Goal: Task Accomplishment & Management: Manage account settings

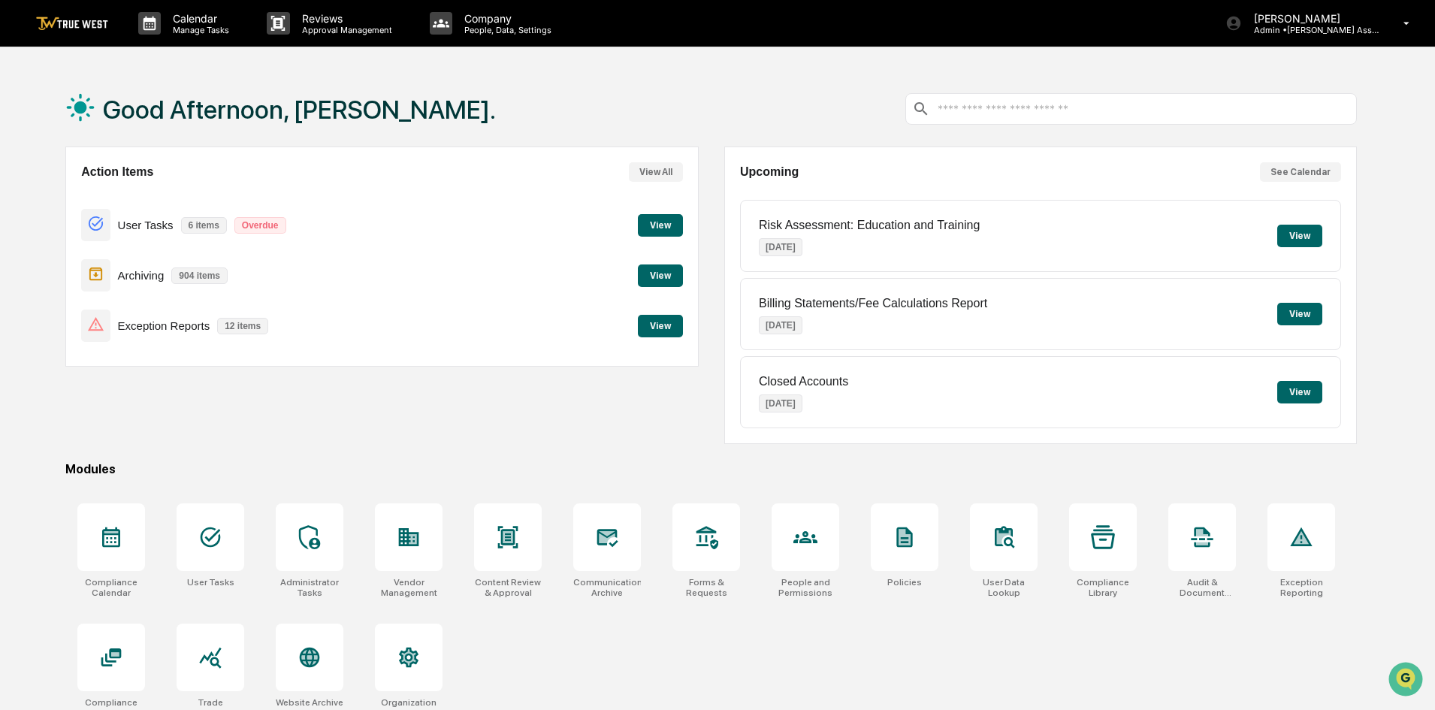
click at [653, 325] on button "View" at bounding box center [660, 326] width 45 height 23
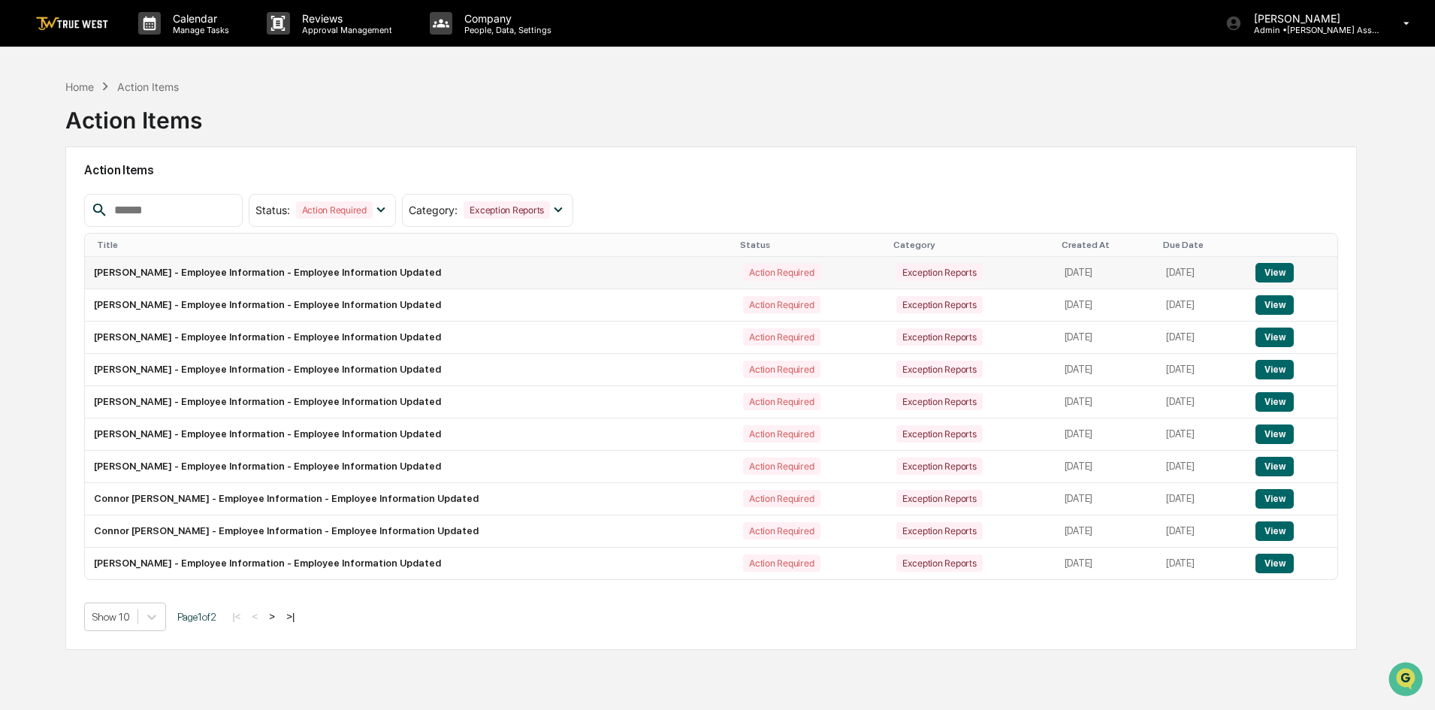
click at [1279, 274] on button "View" at bounding box center [1274, 273] width 38 height 20
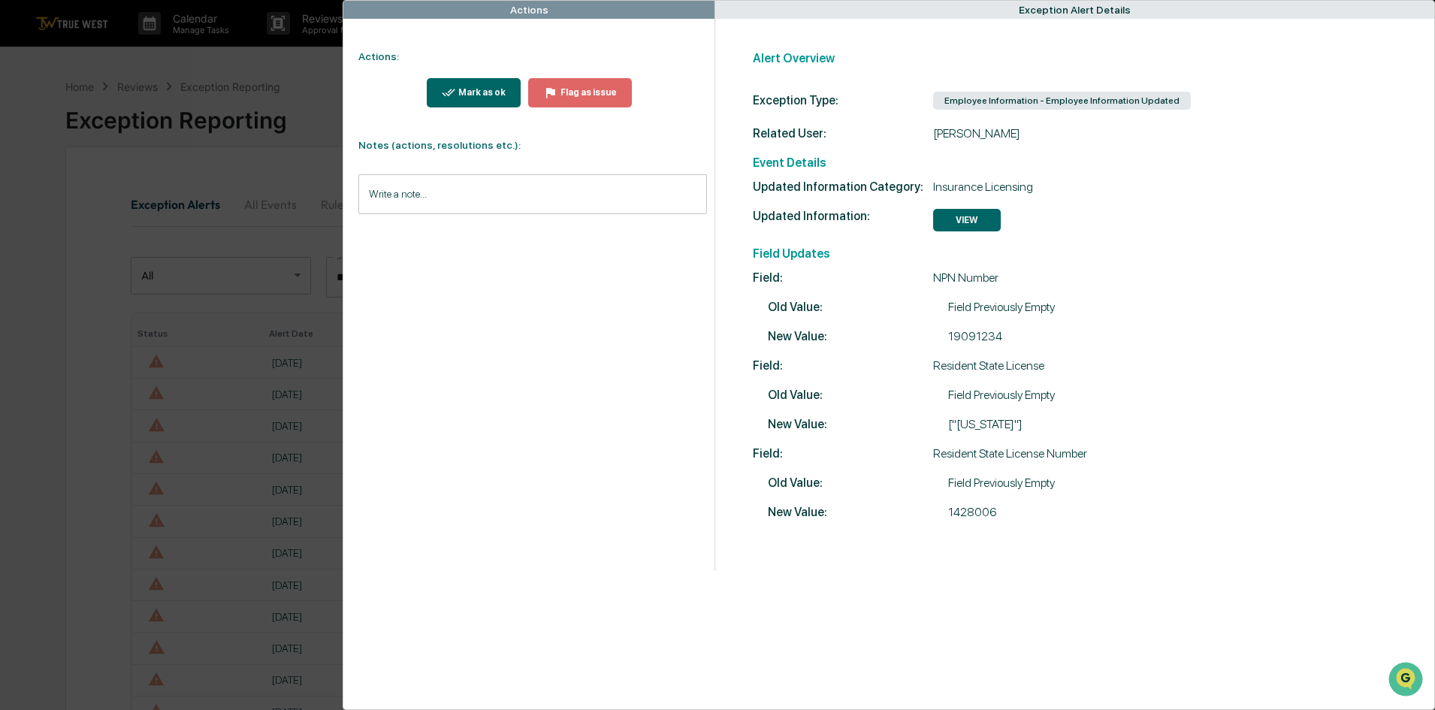
click at [471, 93] on div "Mark as ok" at bounding box center [480, 92] width 50 height 11
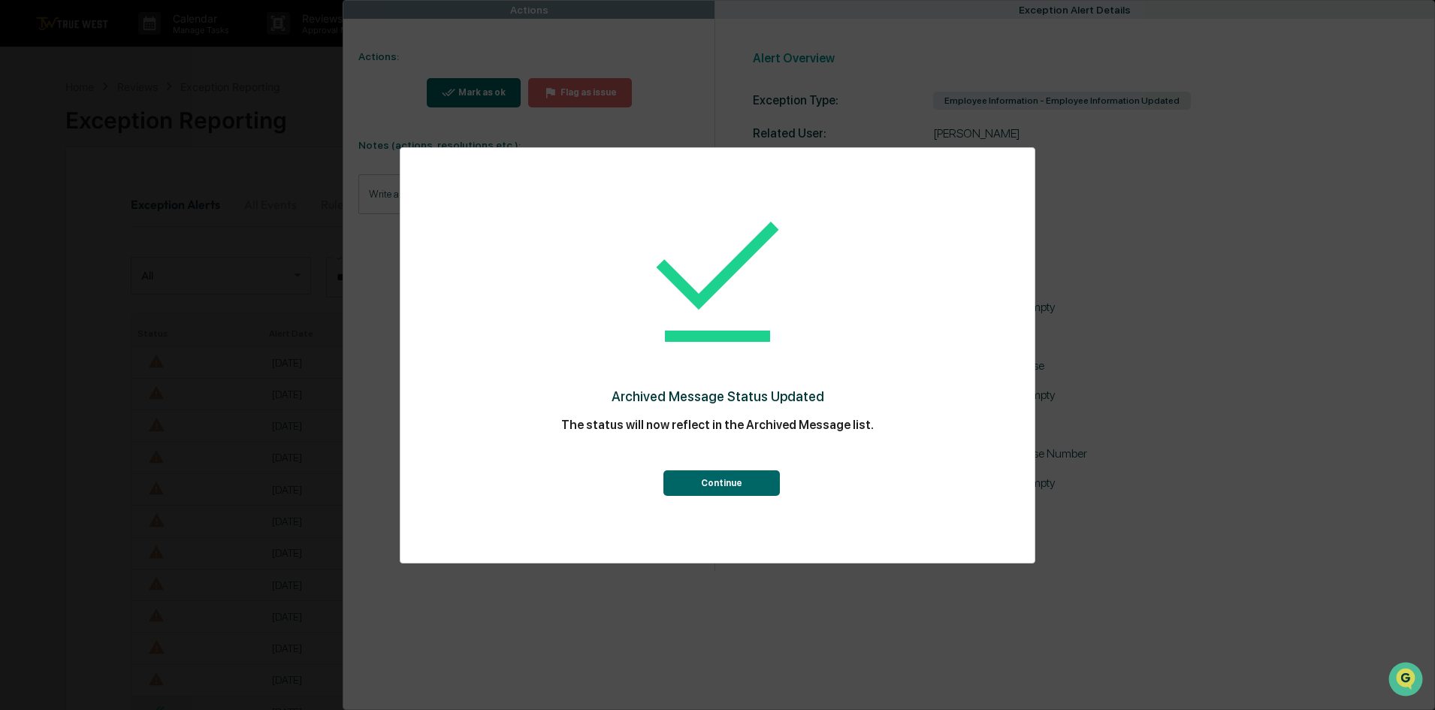
click at [714, 479] on button "Continue" at bounding box center [721, 483] width 116 height 26
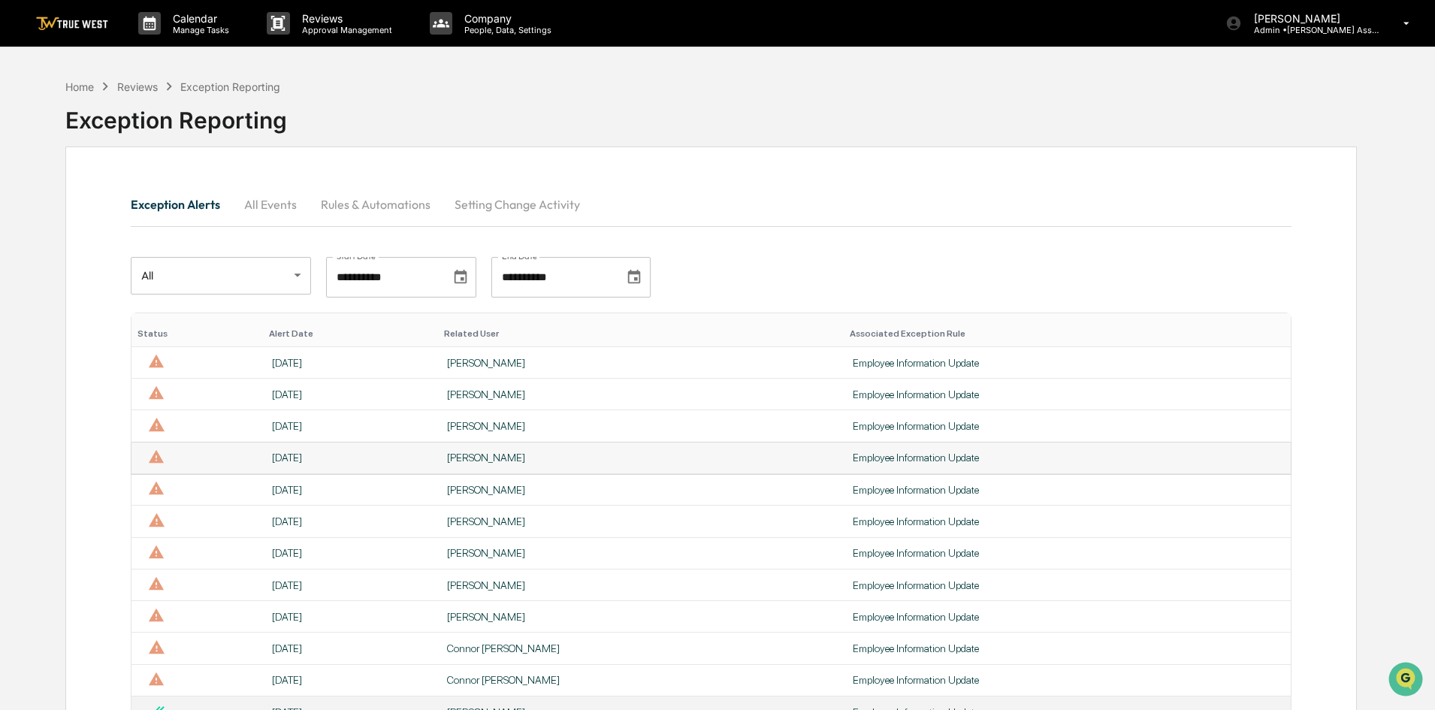
click at [852, 454] on div "Employee Information Update" at bounding box center [1067, 457] width 430 height 12
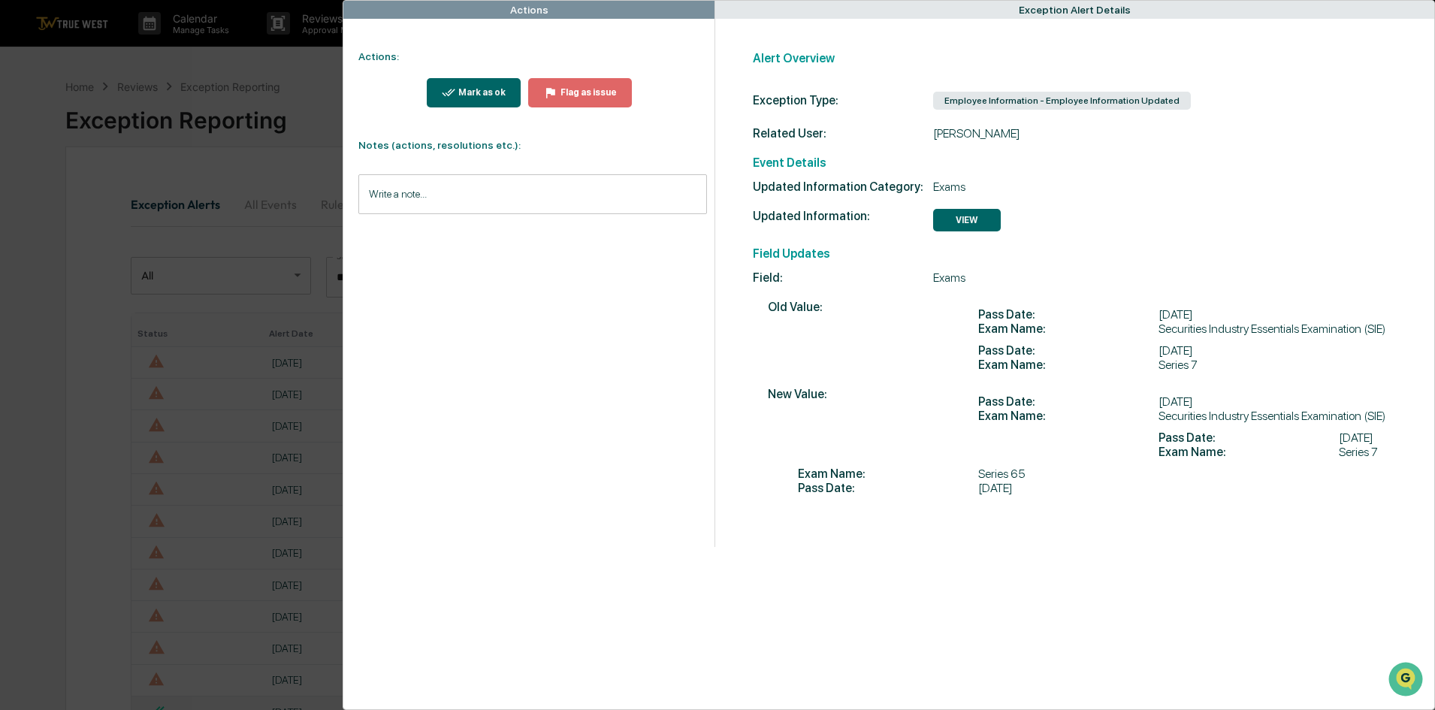
click at [496, 95] on div "Mark as ok" at bounding box center [480, 92] width 50 height 11
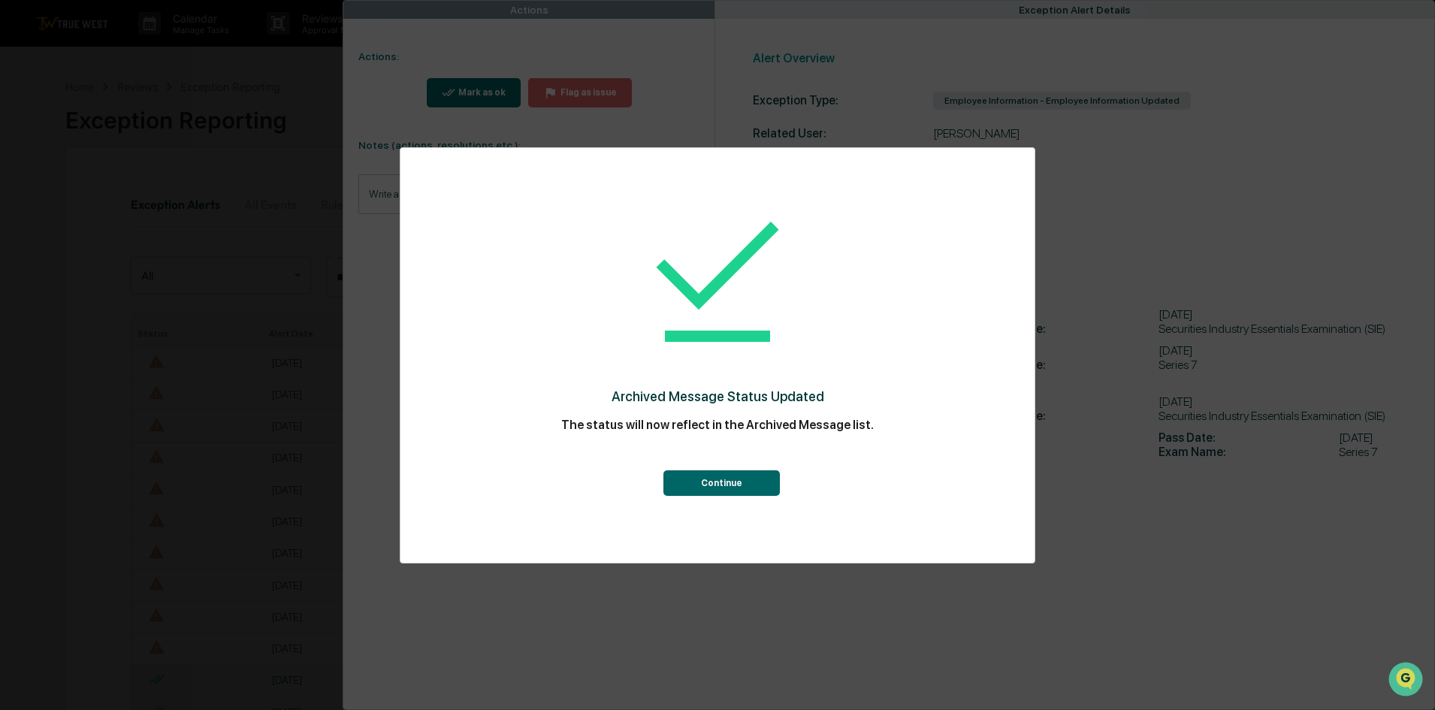
click at [735, 487] on button "Continue" at bounding box center [721, 483] width 116 height 26
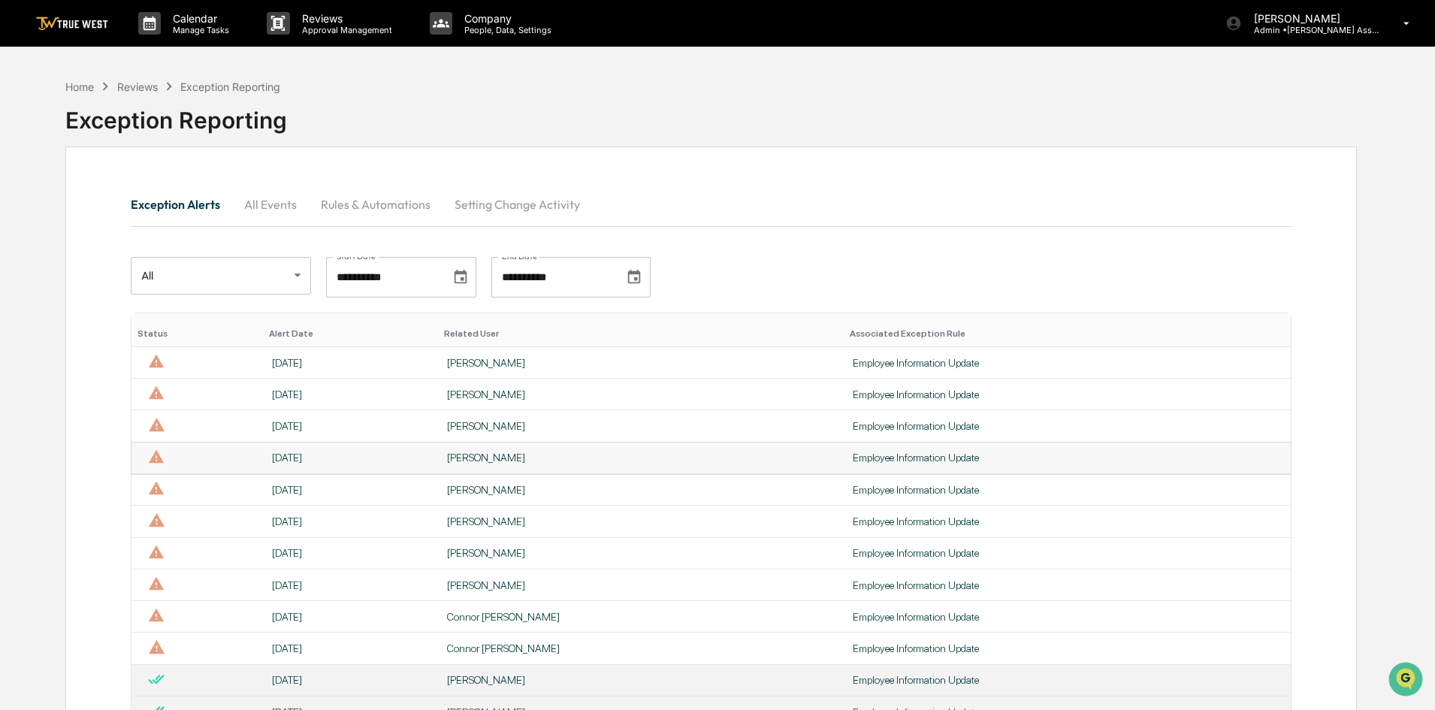
click at [874, 457] on div "Employee Information Update" at bounding box center [1067, 457] width 430 height 12
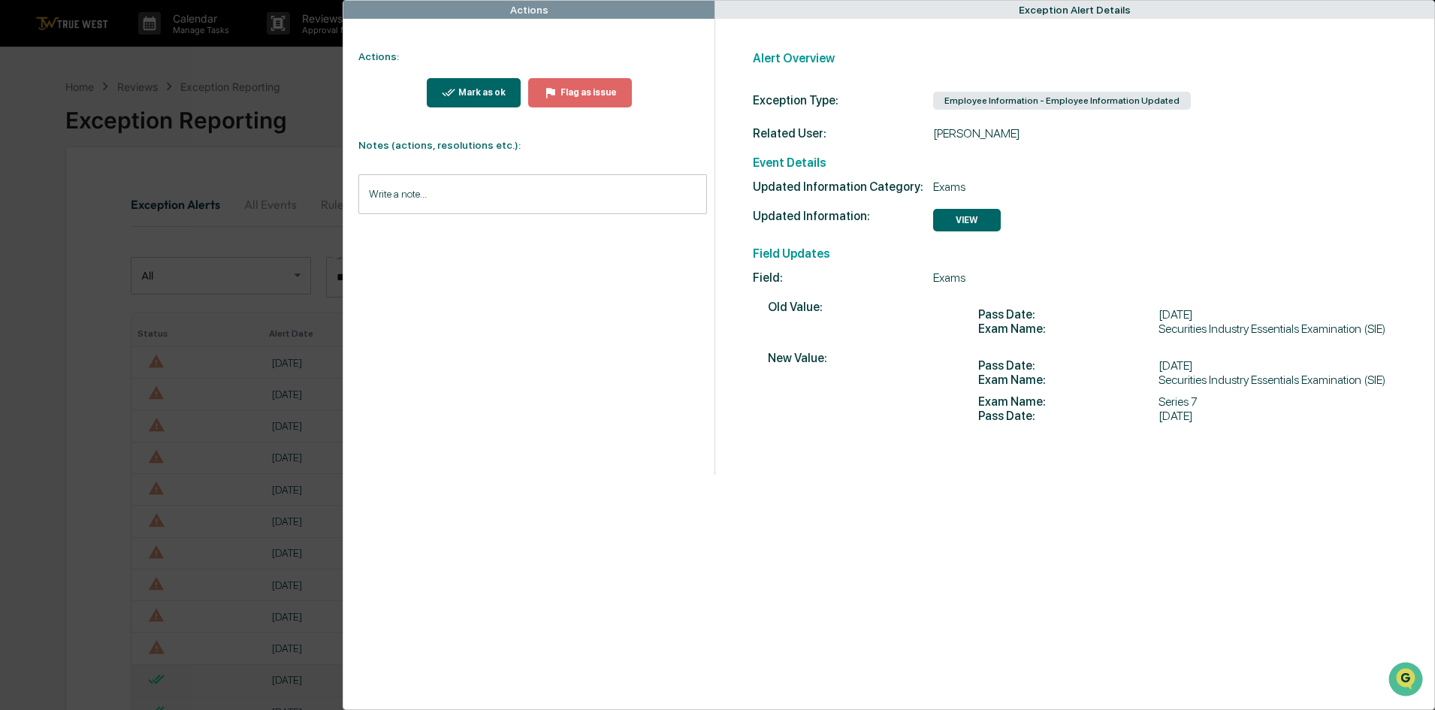
click at [493, 90] on div "Mark as ok" at bounding box center [480, 92] width 50 height 11
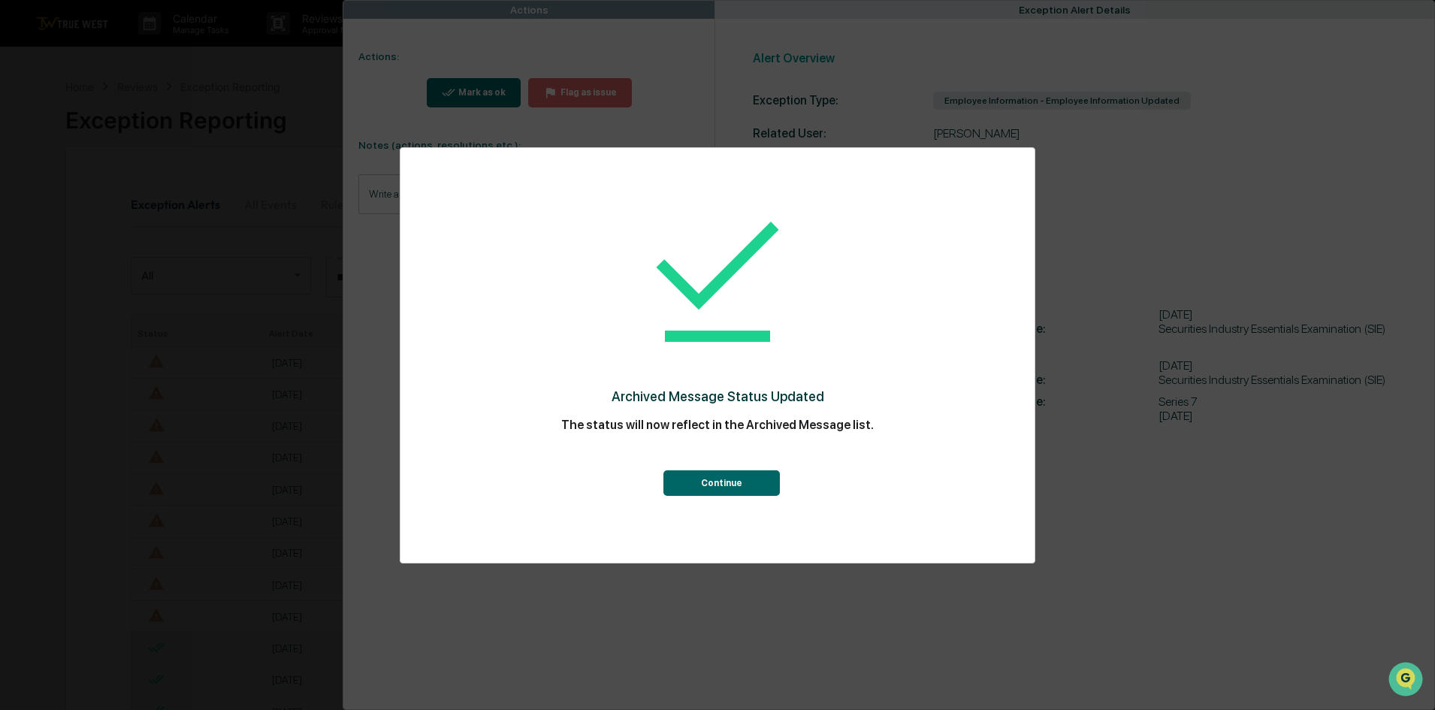
click at [693, 490] on button "Continue" at bounding box center [721, 483] width 116 height 26
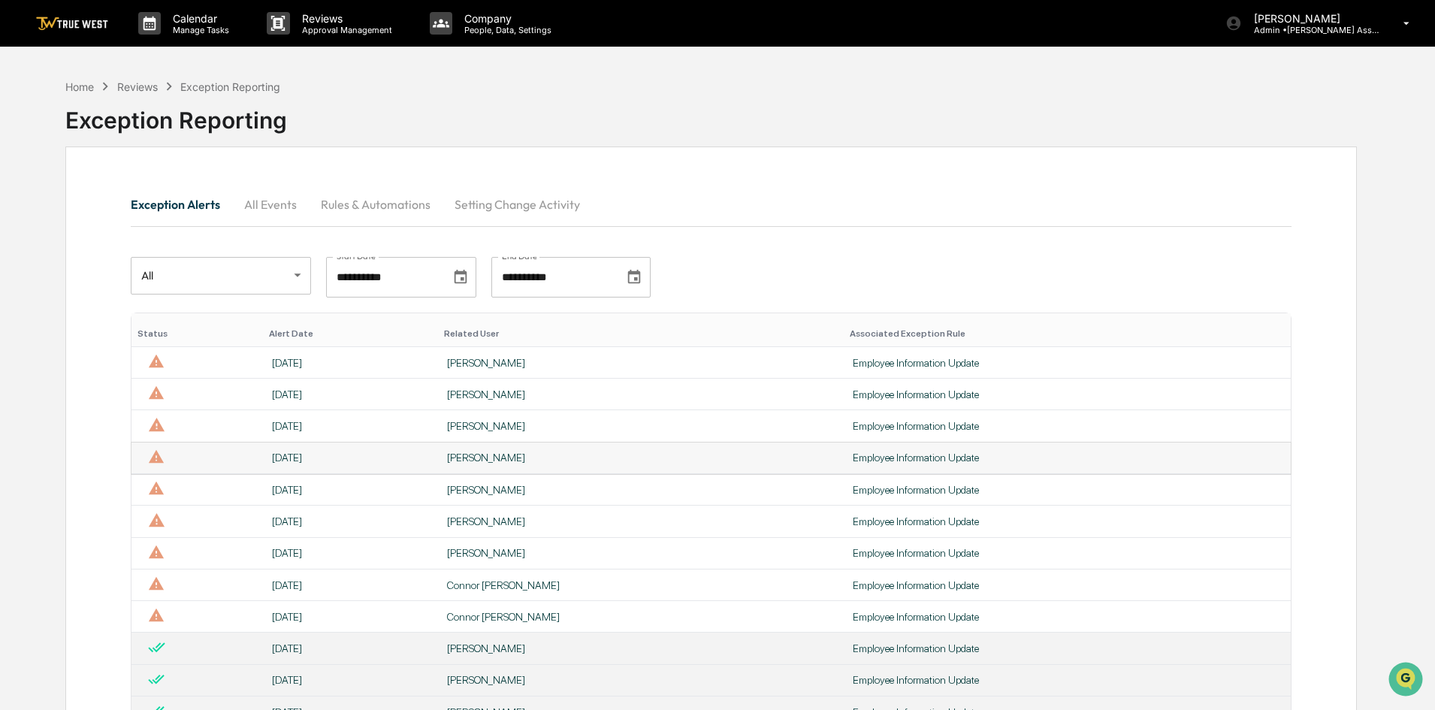
click at [852, 461] on div "Employee Information Update" at bounding box center [1067, 457] width 430 height 12
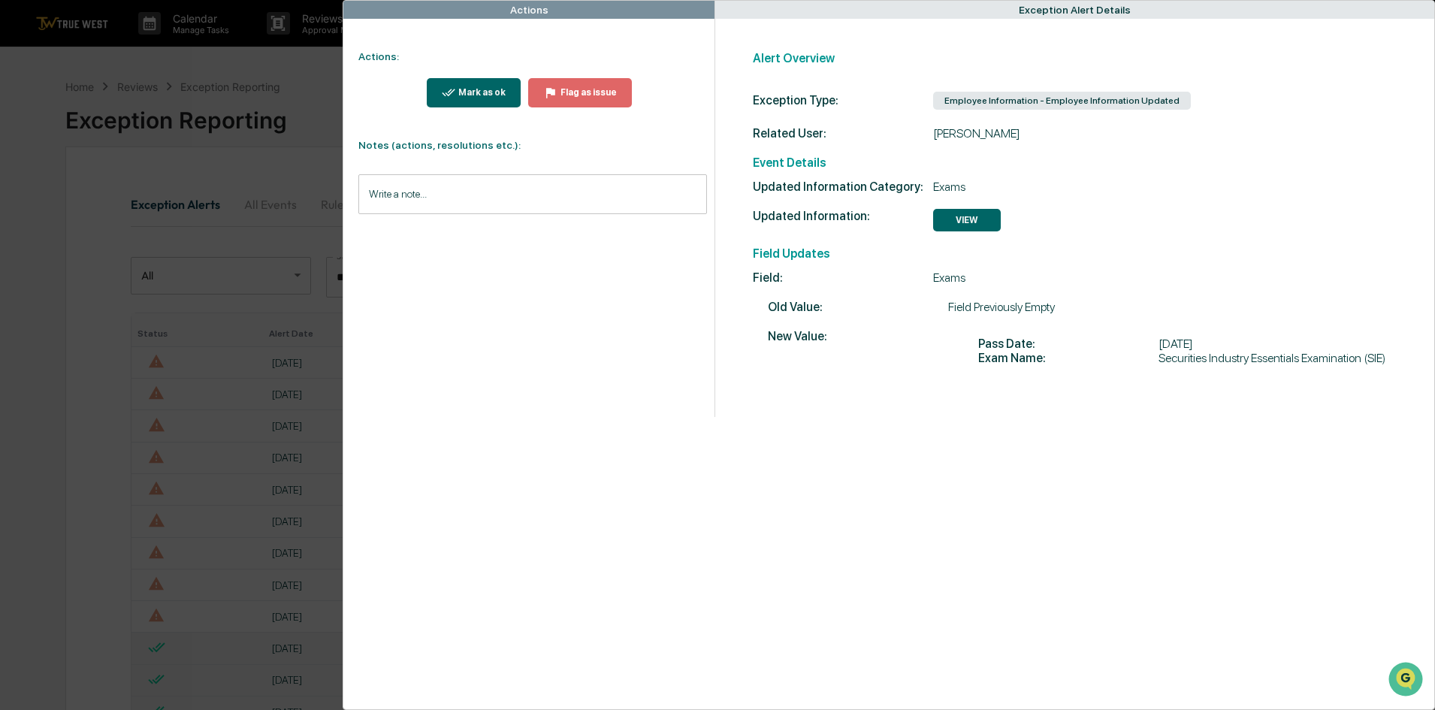
click at [482, 95] on div "Mark as ok" at bounding box center [480, 92] width 50 height 11
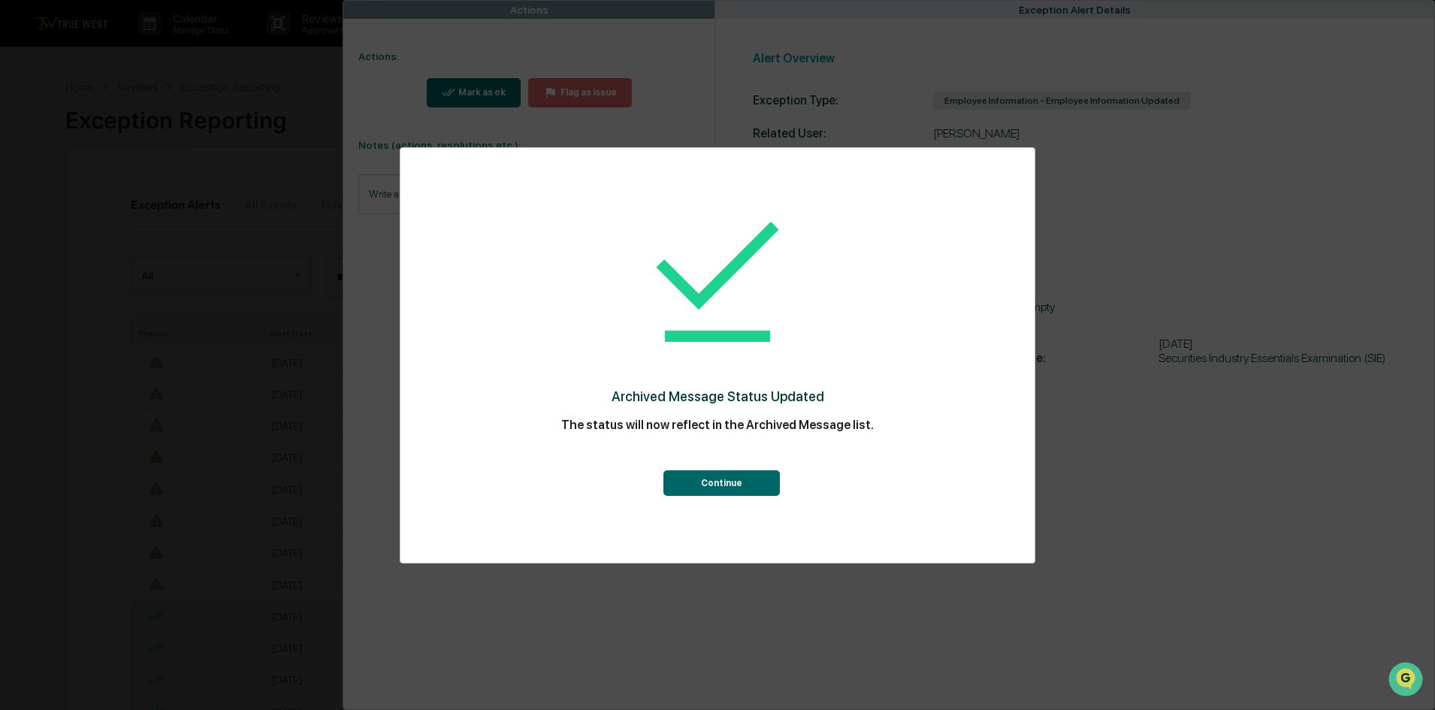
click at [702, 482] on button "Continue" at bounding box center [721, 483] width 116 height 26
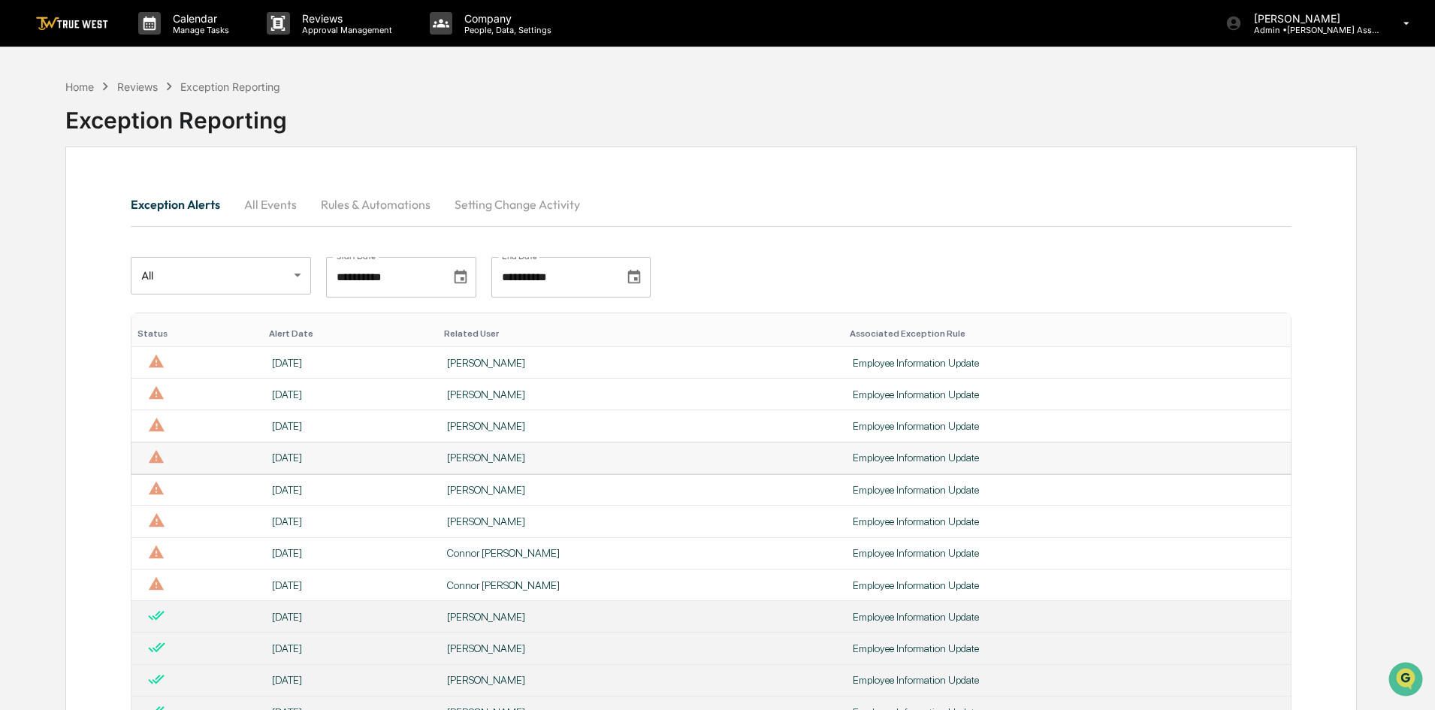
click at [852, 457] on div "Employee Information Update" at bounding box center [1067, 457] width 430 height 12
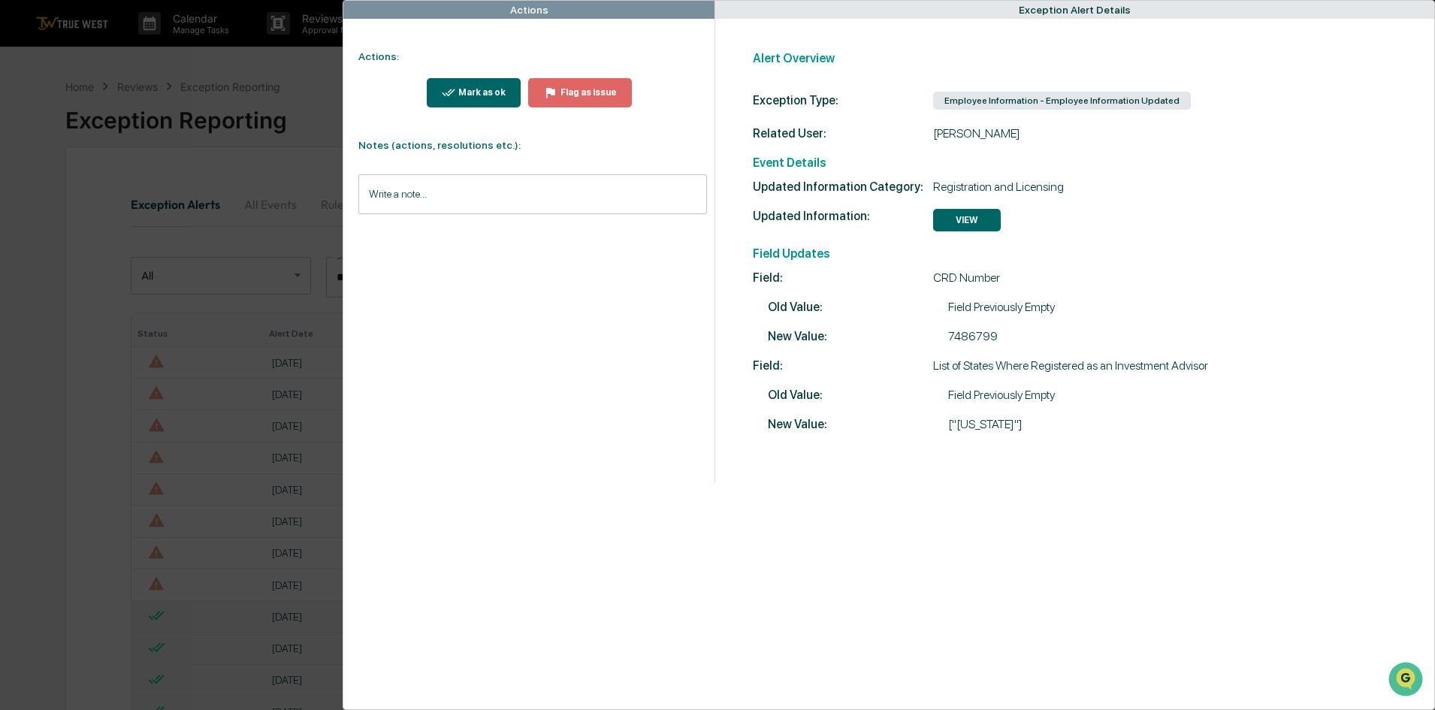
click at [458, 93] on div "Mark as ok" at bounding box center [480, 92] width 50 height 11
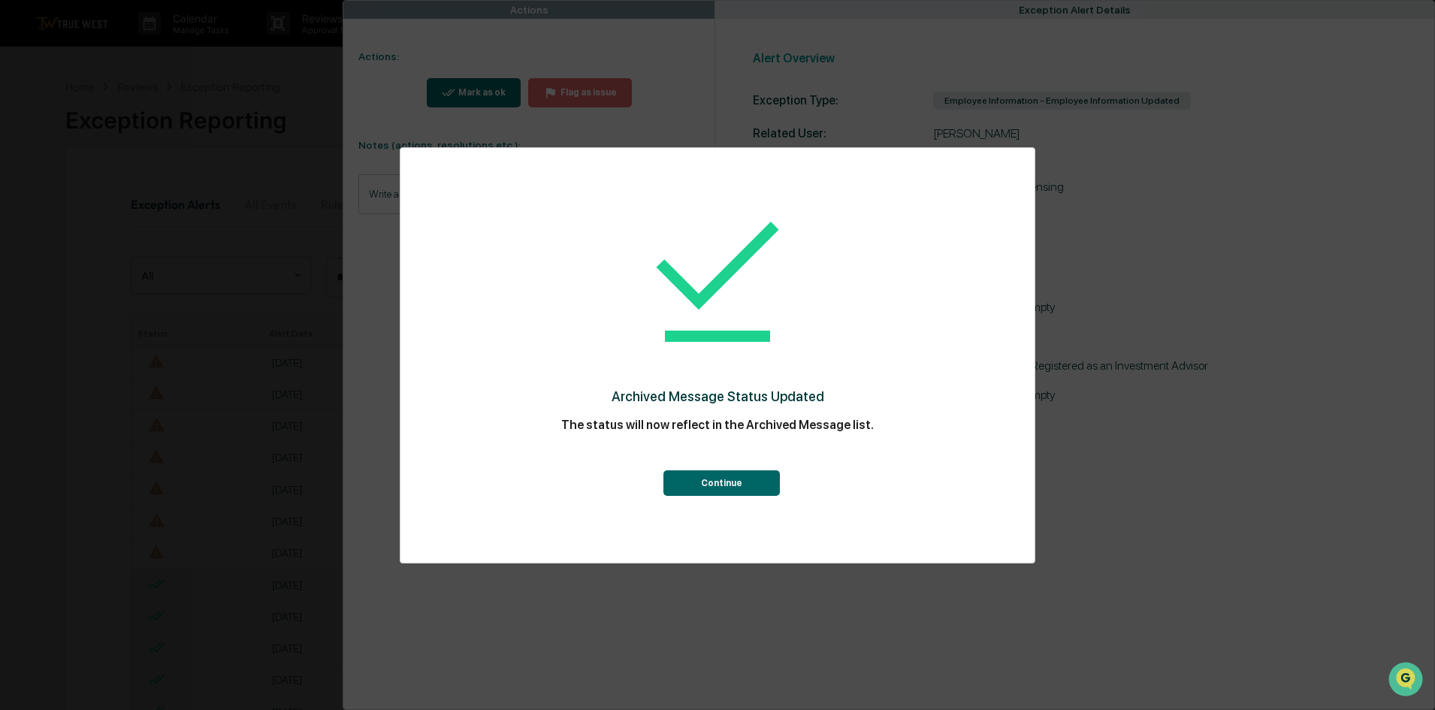
click at [702, 483] on button "Continue" at bounding box center [721, 483] width 116 height 26
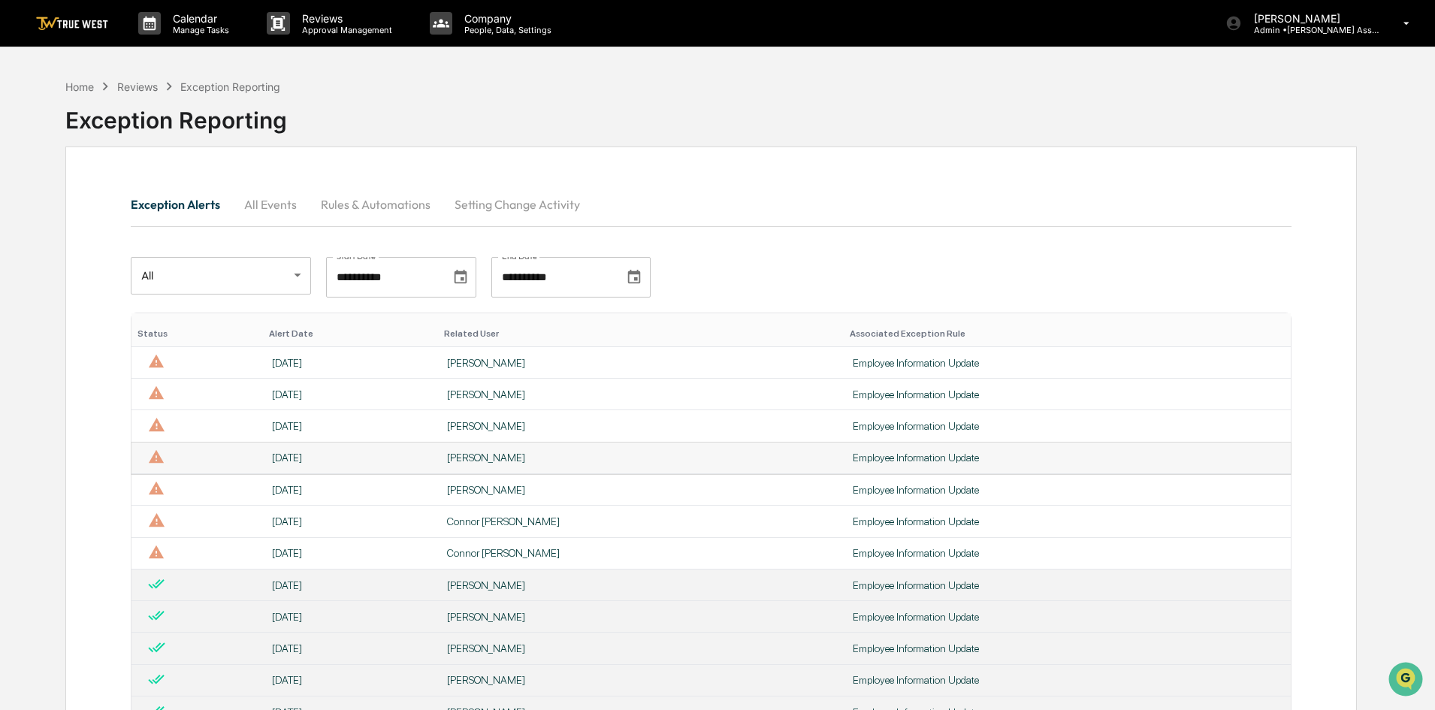
click at [852, 459] on div "Employee Information Update" at bounding box center [1067, 457] width 430 height 12
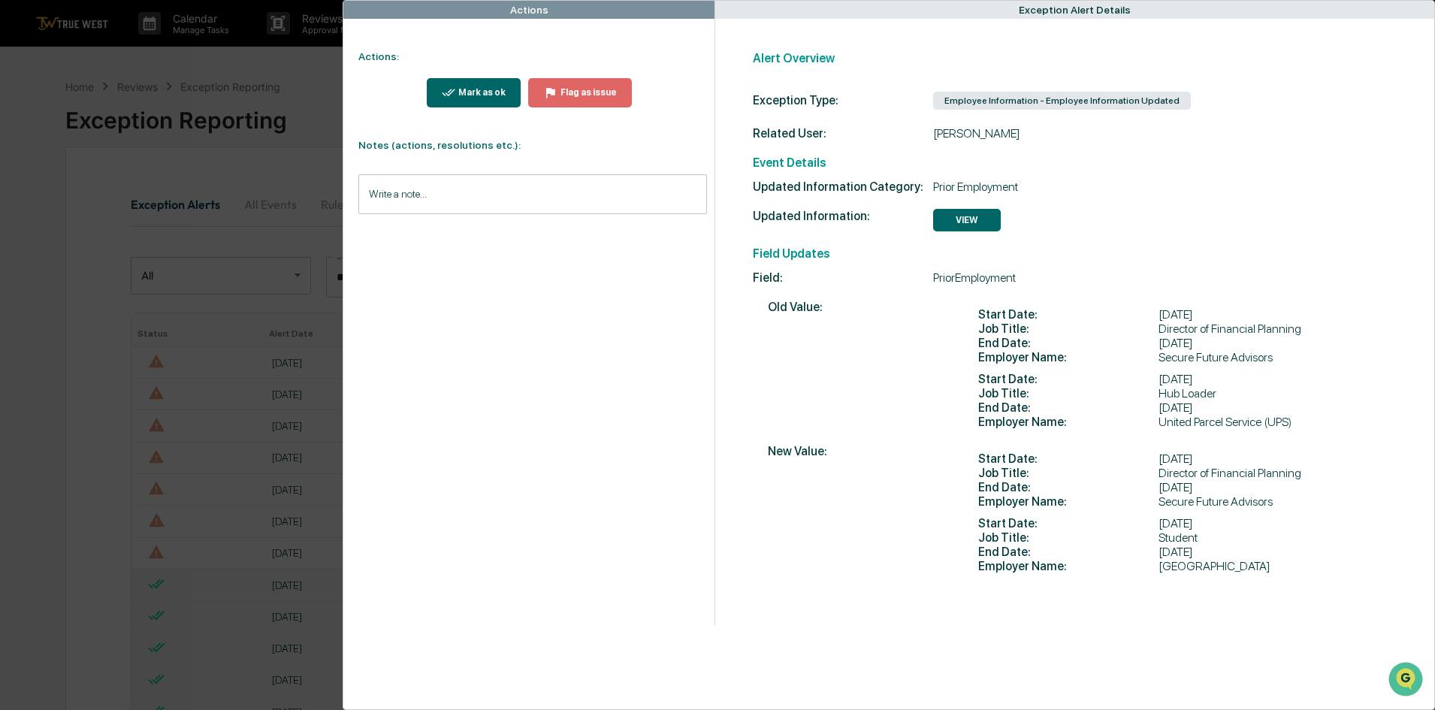
click at [486, 93] on div "Mark as ok" at bounding box center [480, 92] width 50 height 11
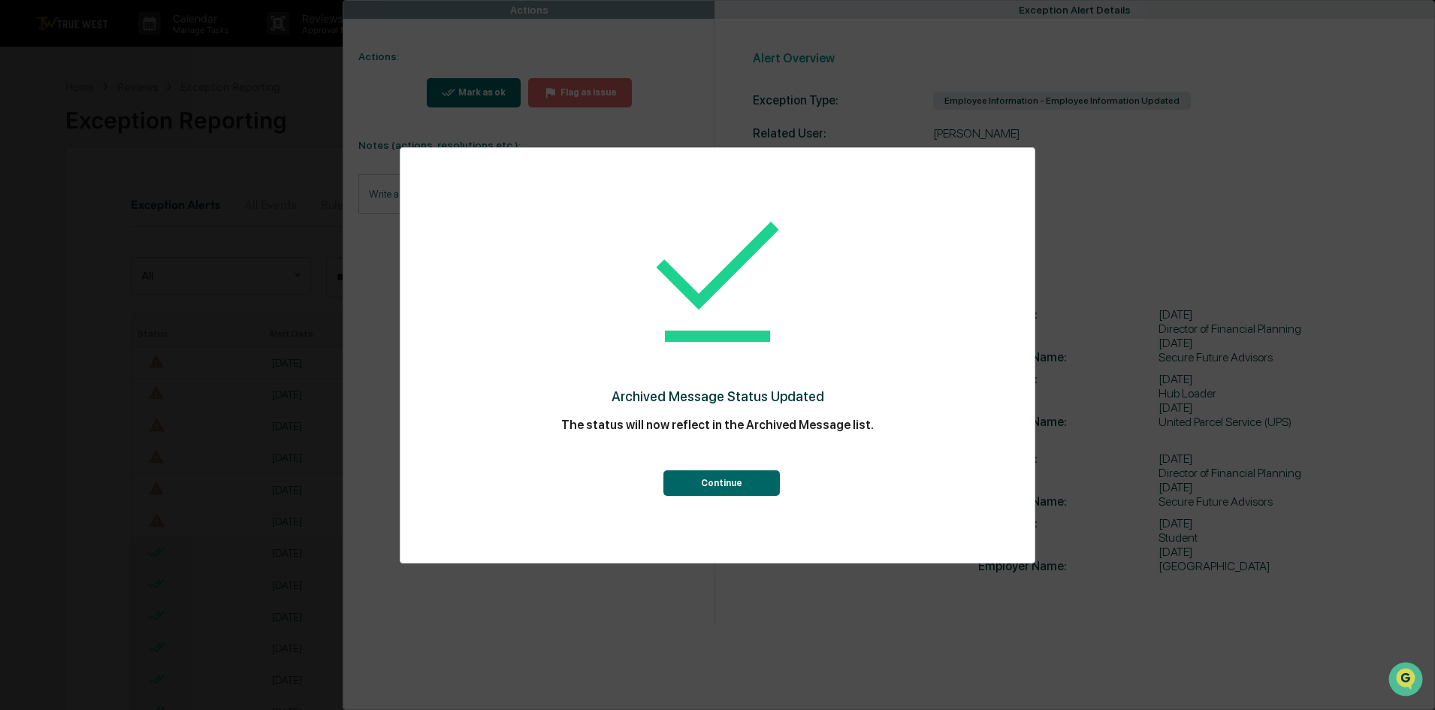
click at [706, 482] on button "Continue" at bounding box center [721, 483] width 116 height 26
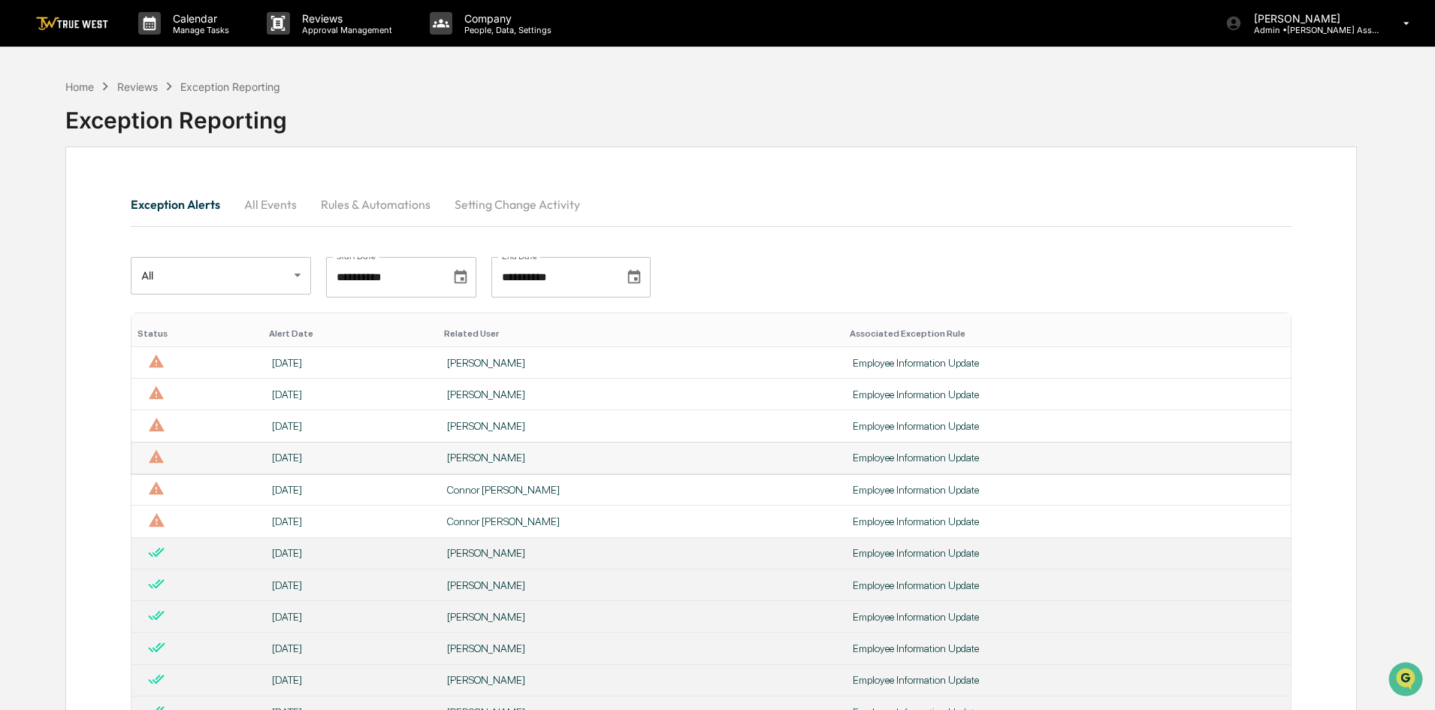
click at [868, 456] on div "Employee Information Update" at bounding box center [1067, 457] width 430 height 12
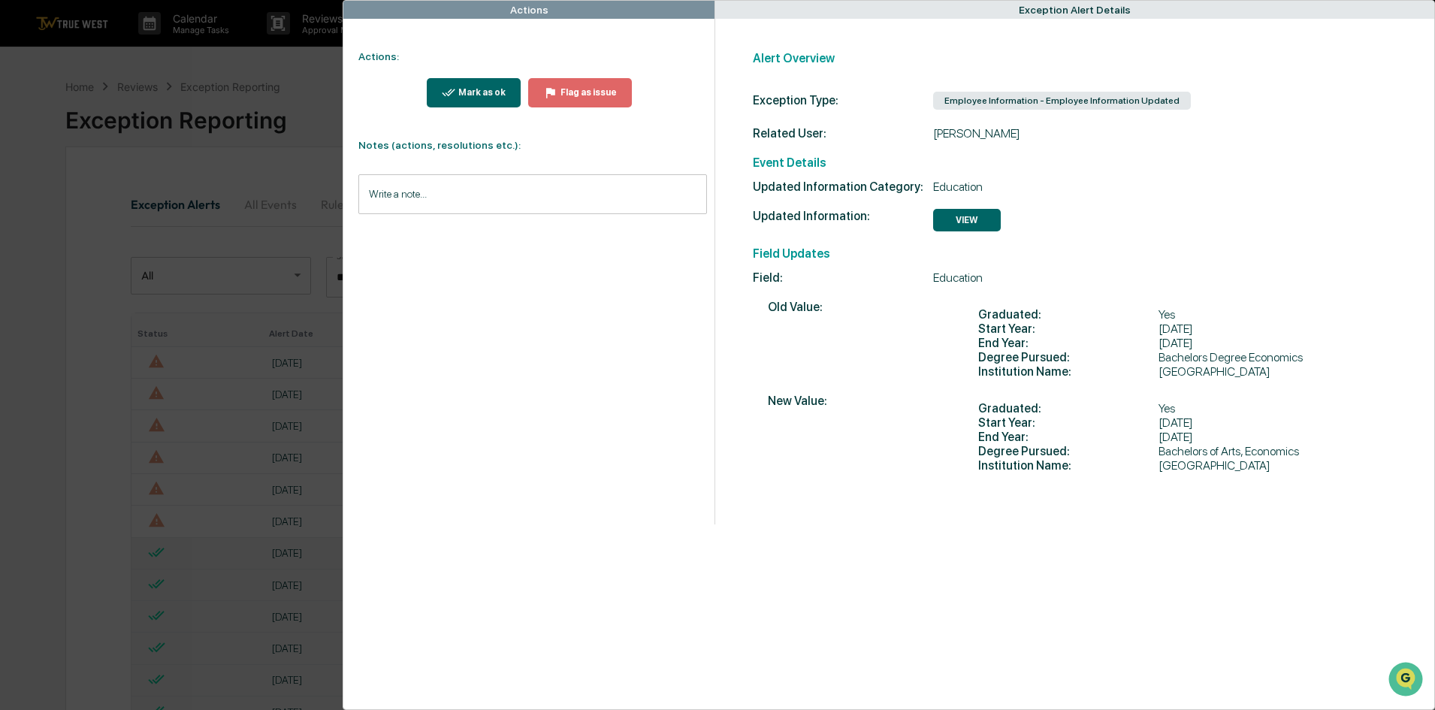
click at [481, 94] on div "Mark as ok" at bounding box center [480, 92] width 50 height 11
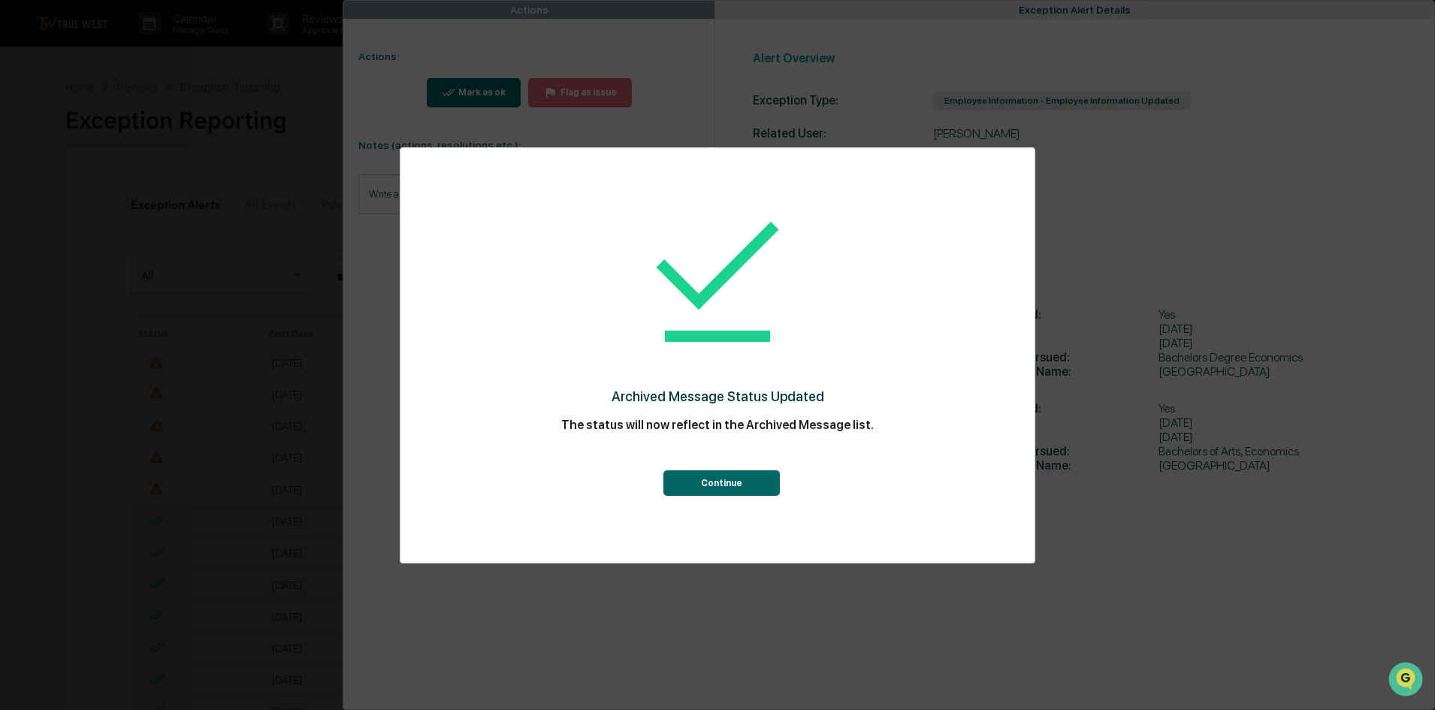
click at [717, 487] on button "Continue" at bounding box center [721, 483] width 116 height 26
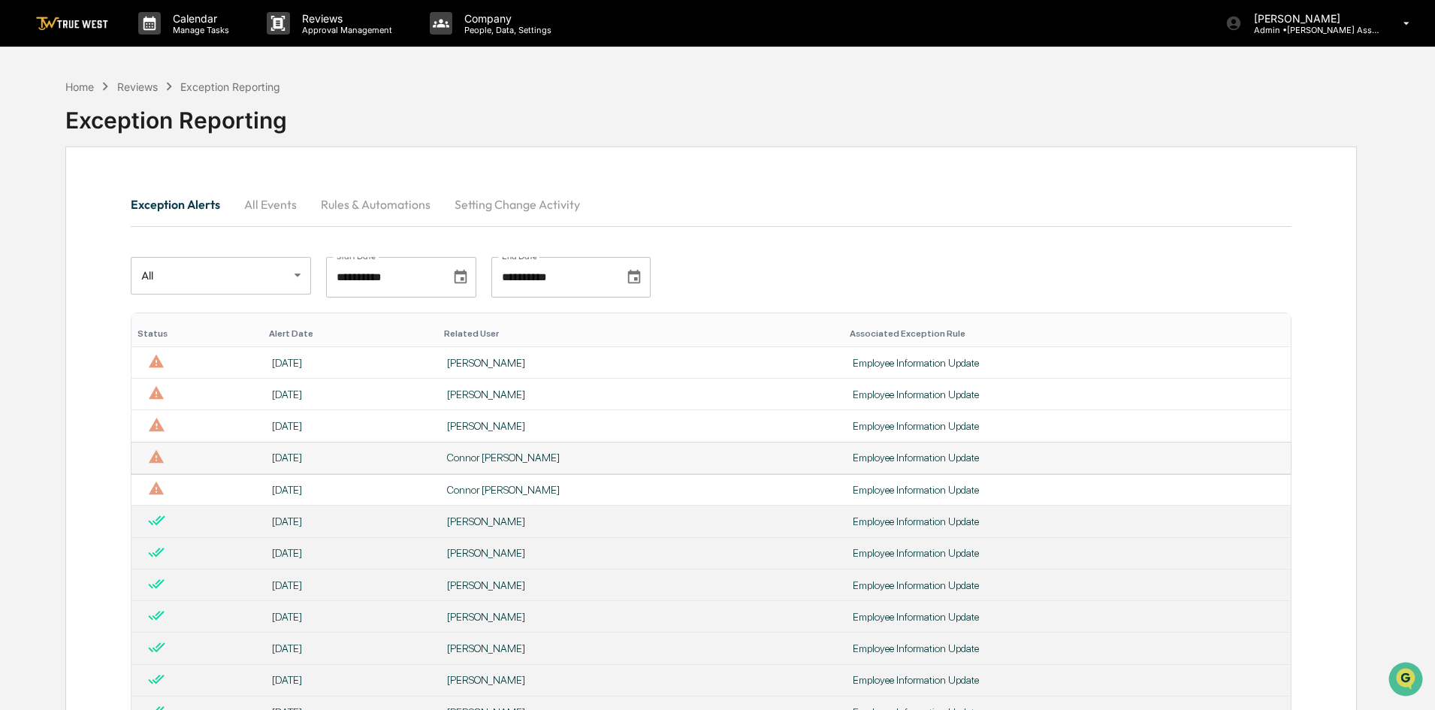
click at [852, 455] on div "Employee Information Update" at bounding box center [1067, 457] width 430 height 12
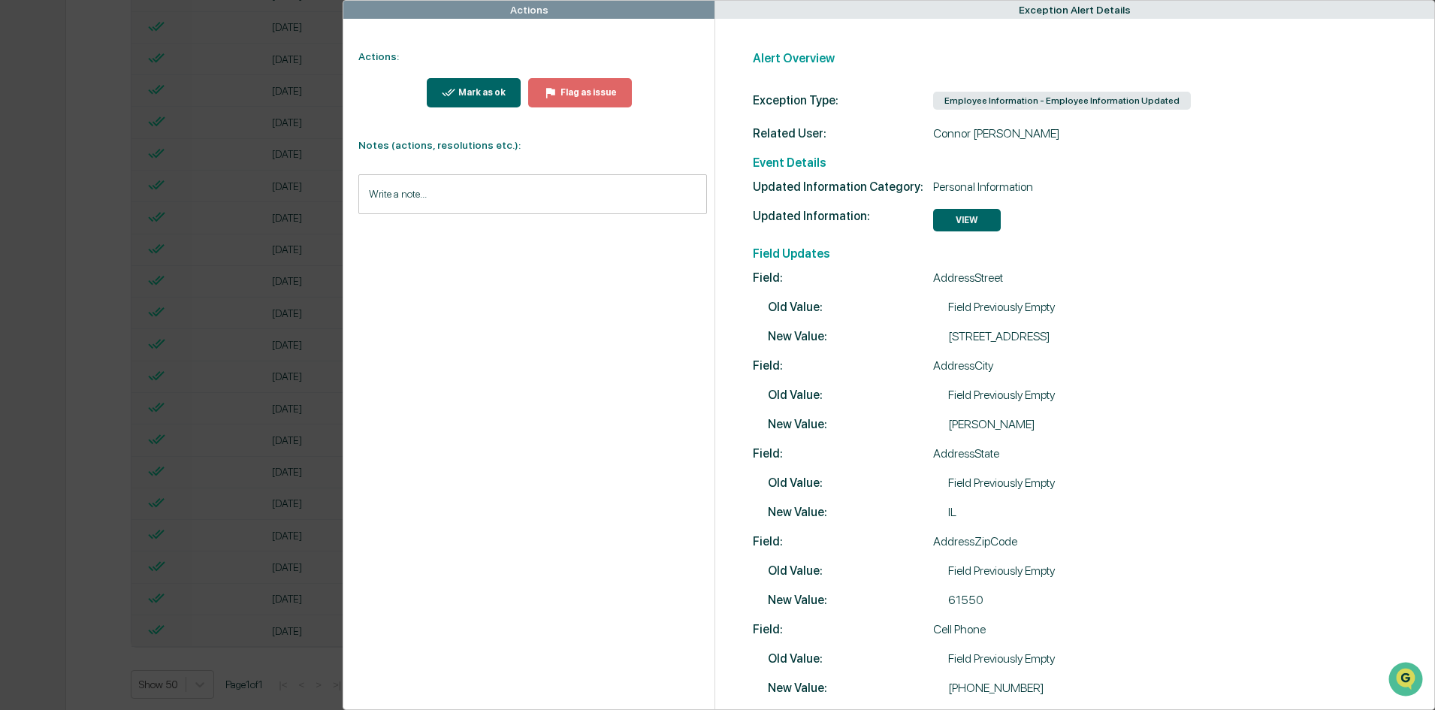
click at [80, 590] on div "Actions Actions: Mark as ok Flag as issue Notes (actions, resolutions etc.): Wr…" at bounding box center [717, 355] width 1435 height 710
